Goal: Communication & Community: Ask a question

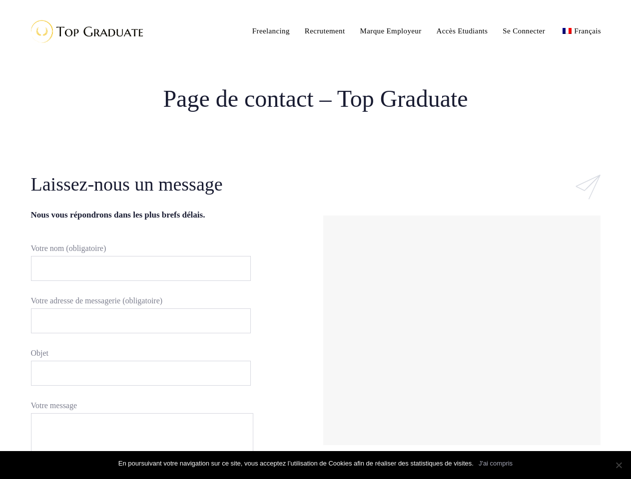
click at [316, 240] on div "#ld_icon_box_68d172a84b14b:hover .iconbox-icon-container defs stop:first-child{…" at bounding box center [462, 317] width 292 height 292
click at [136, 269] on input "Votre nom (obligatoire)" at bounding box center [141, 268] width 220 height 25
click at [136, 321] on input "Votre adresse de messagerie (obligatoire)" at bounding box center [141, 321] width 220 height 25
click at [136, 374] on input "Objet" at bounding box center [141, 373] width 220 height 25
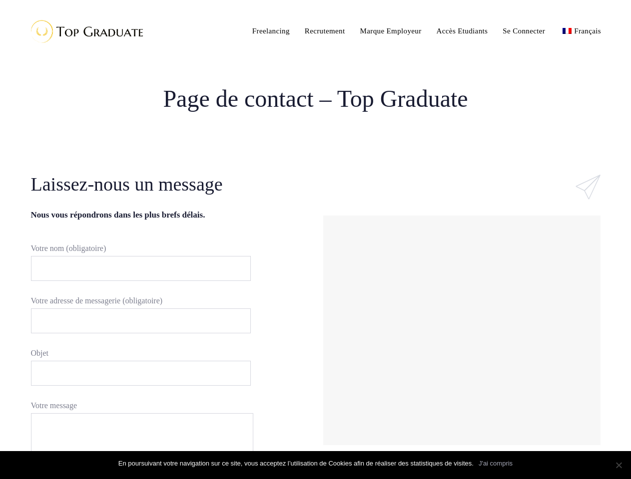
click at [461, 331] on div at bounding box center [462, 330] width 272 height 225
click at [495, 464] on link "J'ai compris" at bounding box center [495, 464] width 34 height 10
